Goal: Task Accomplishment & Management: Use online tool/utility

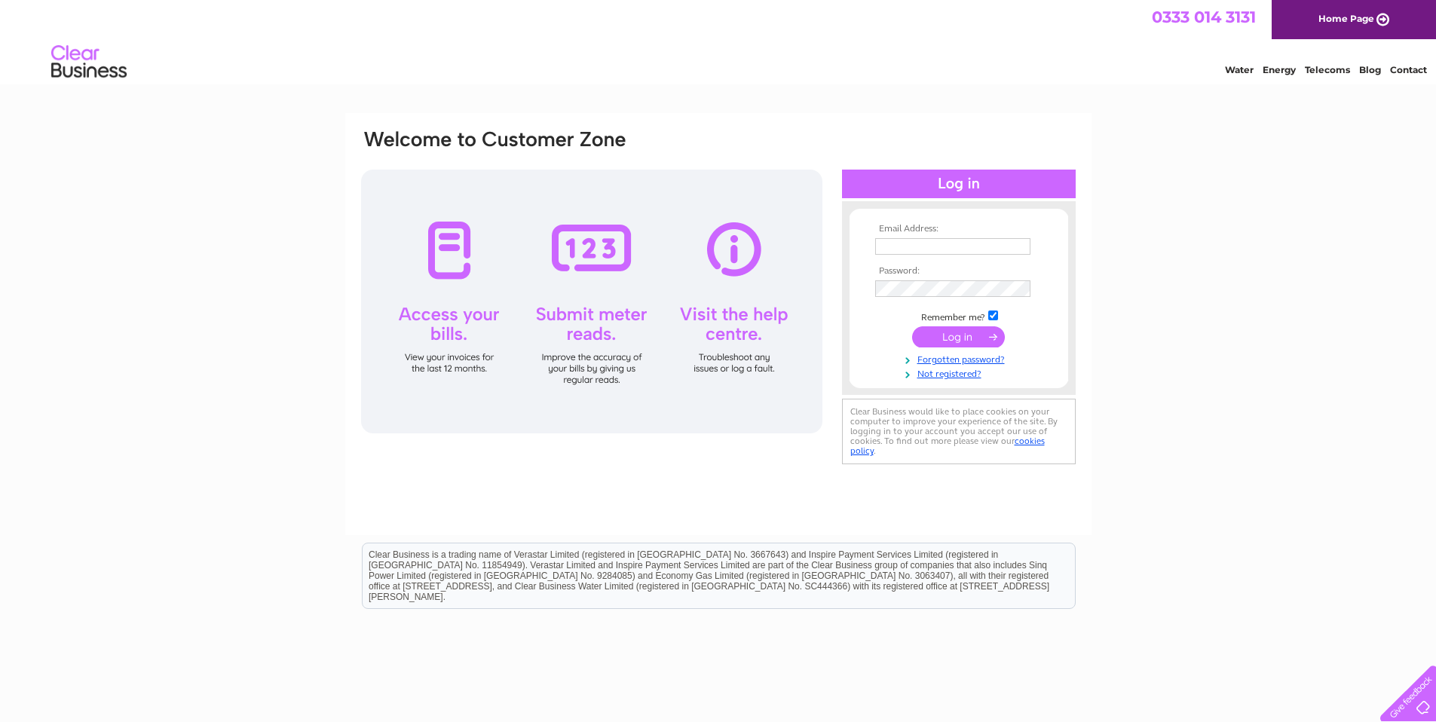
type input "[EMAIL_ADDRESS][DOMAIN_NAME]"
click at [978, 337] on input "submit" at bounding box center [958, 336] width 93 height 21
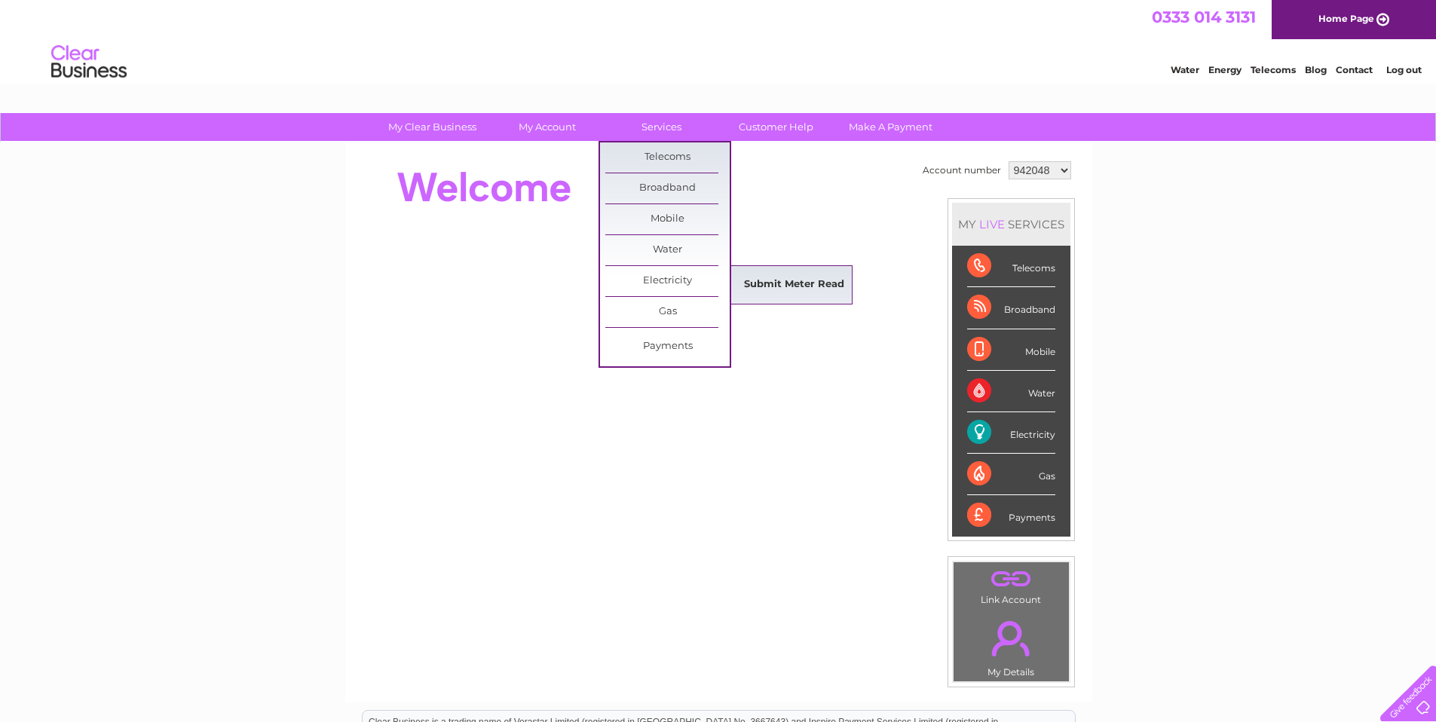
click at [776, 287] on link "Submit Meter Read" at bounding box center [794, 285] width 124 height 30
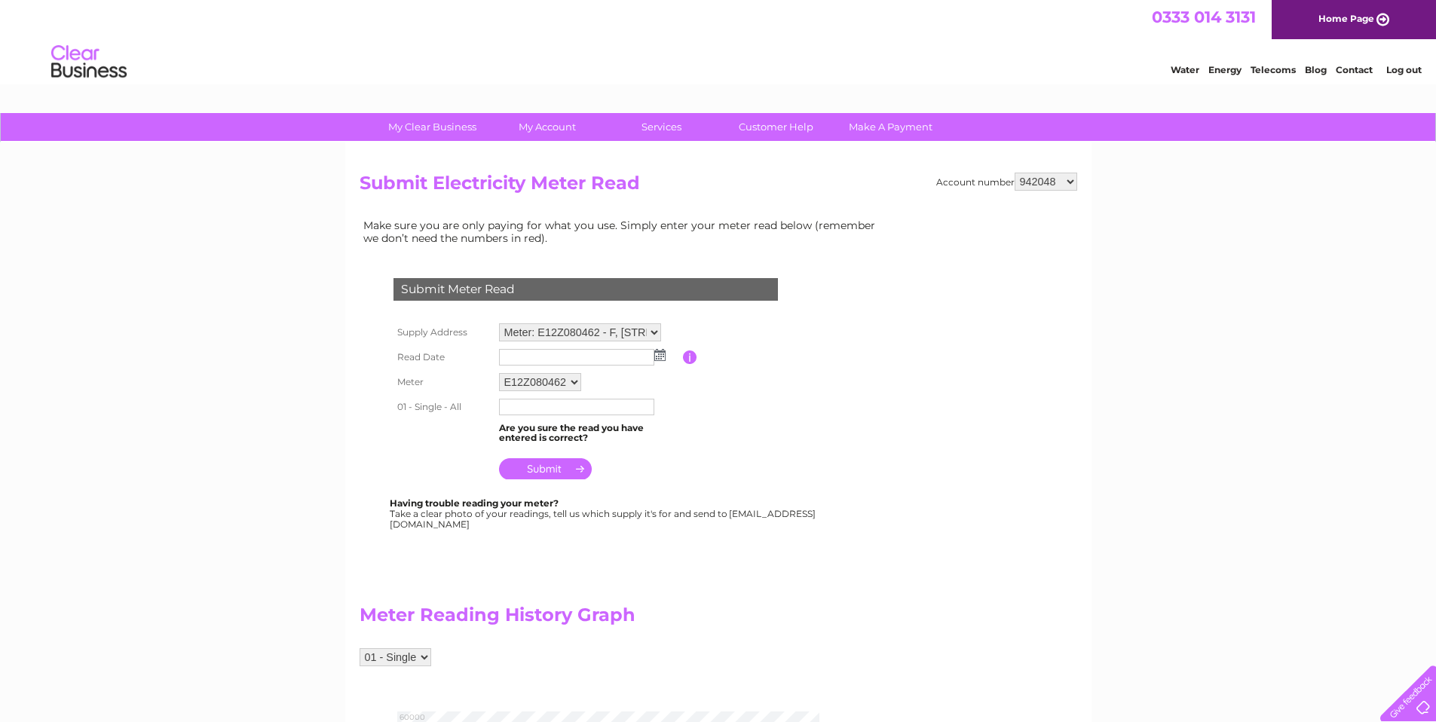
click at [662, 356] on img at bounding box center [659, 355] width 11 height 12
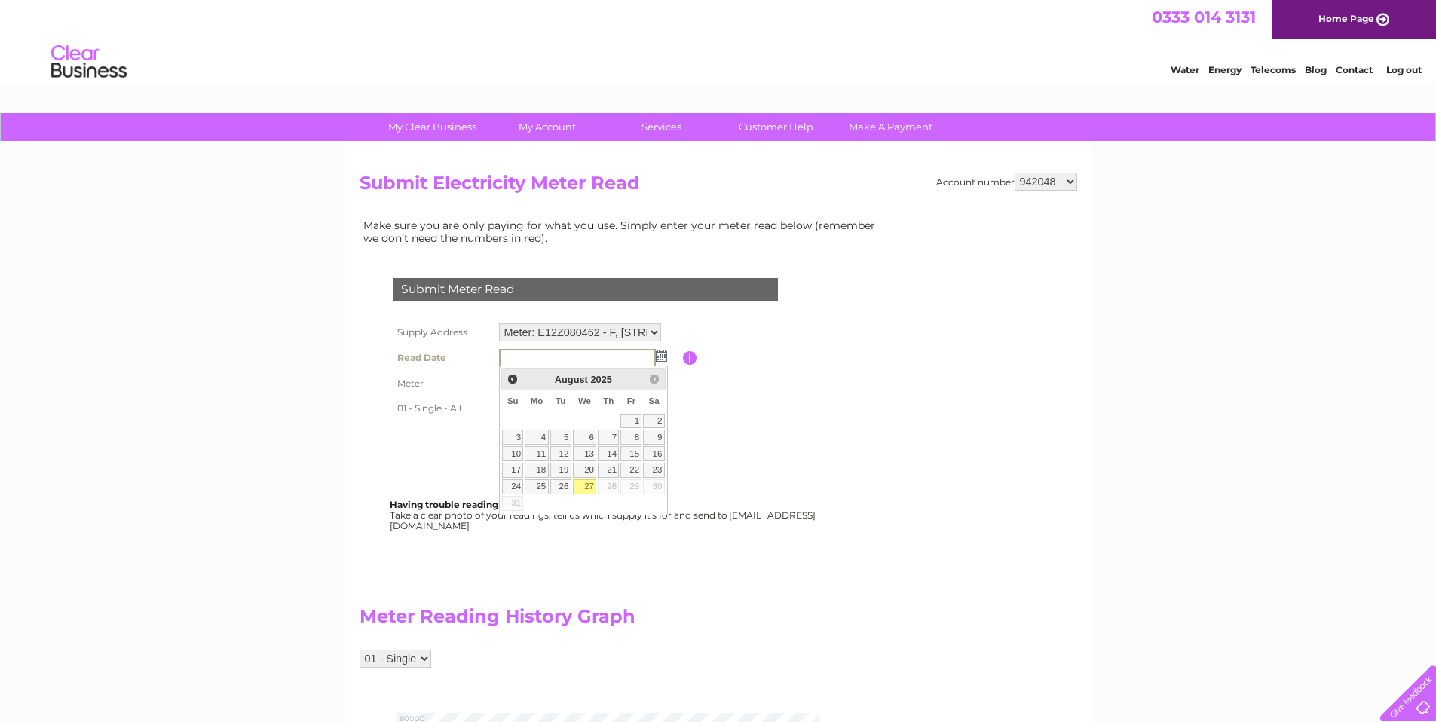
click at [589, 489] on link "27" at bounding box center [585, 486] width 24 height 15
type input "2025/08/27"
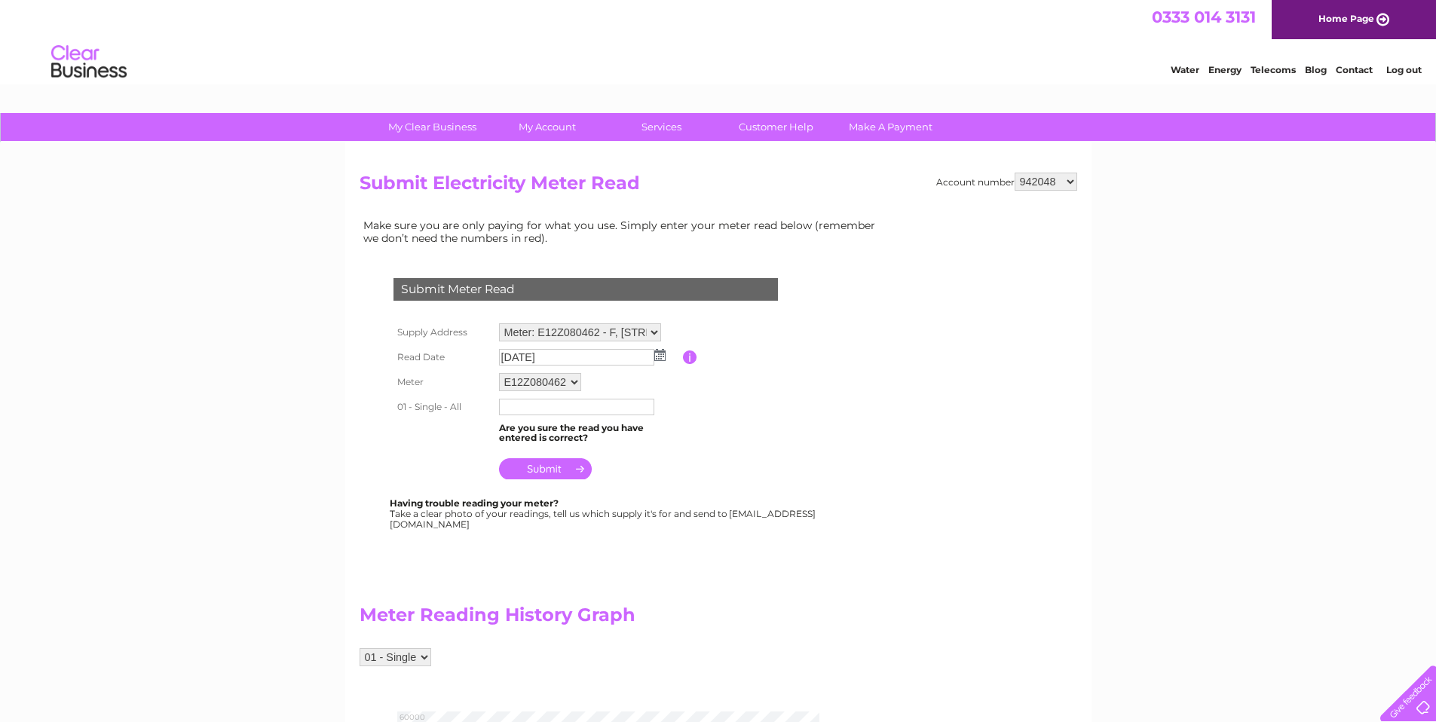
click at [530, 412] on input "text" at bounding box center [576, 407] width 155 height 17
type input "55572"
click at [555, 467] on input "submit" at bounding box center [545, 468] width 93 height 21
